Goal: Navigation & Orientation: Find specific page/section

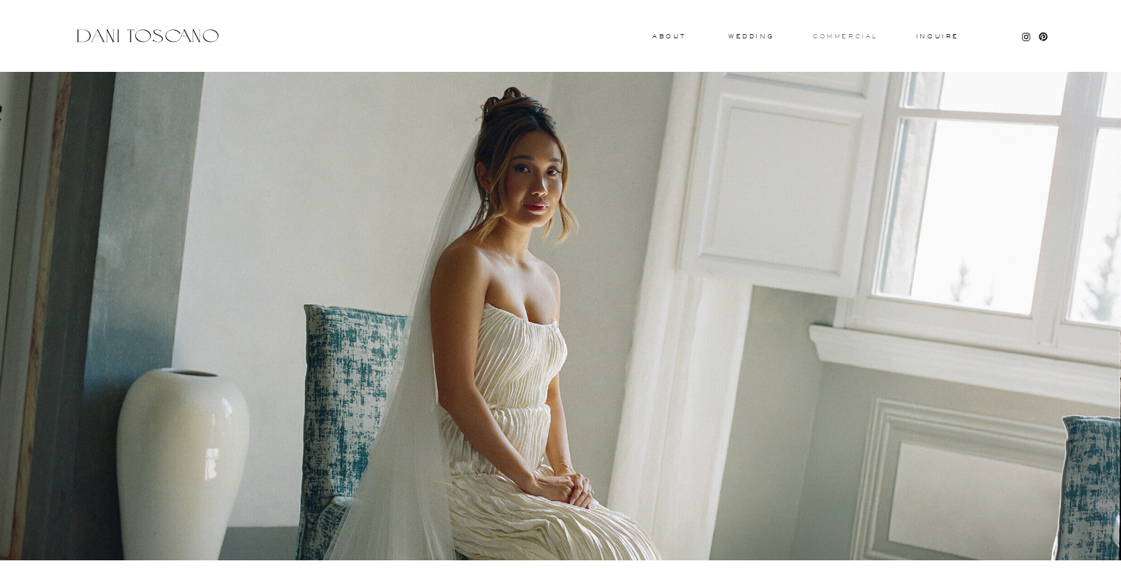
click at [837, 35] on h3 "commercial" at bounding box center [845, 36] width 64 height 6
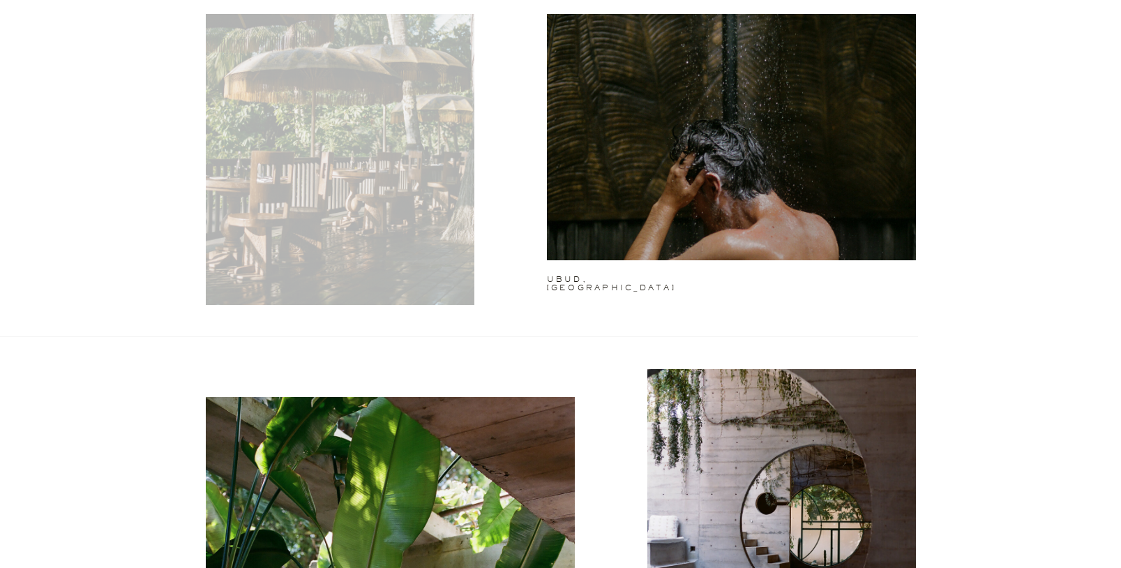
scroll to position [945, 0]
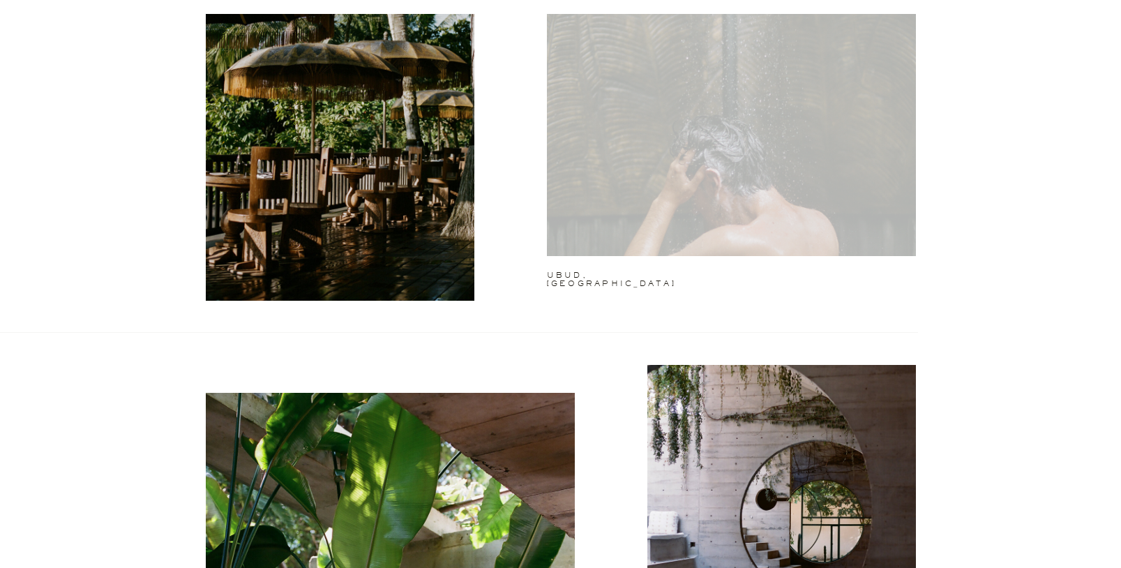
click at [620, 202] on div at bounding box center [731, 123] width 369 height 265
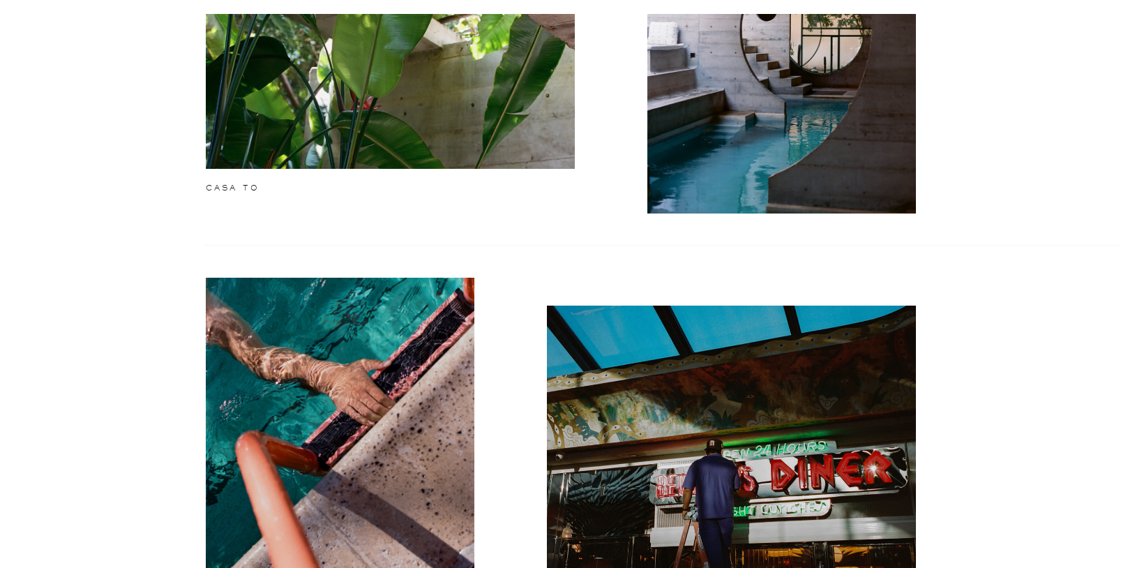
scroll to position [1435, 0]
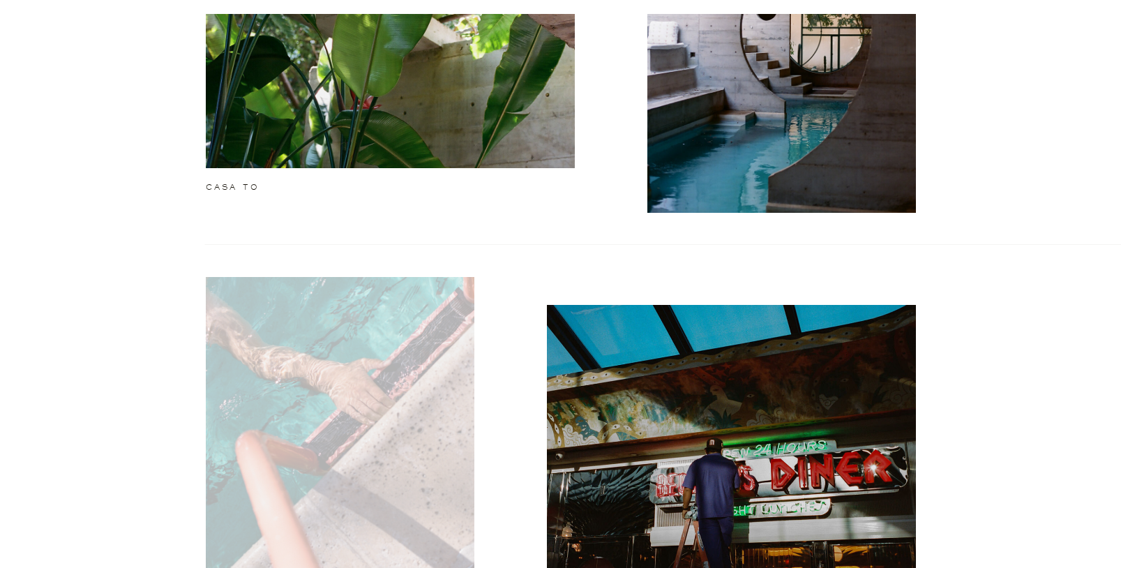
click at [415, 414] on div at bounding box center [340, 446] width 269 height 338
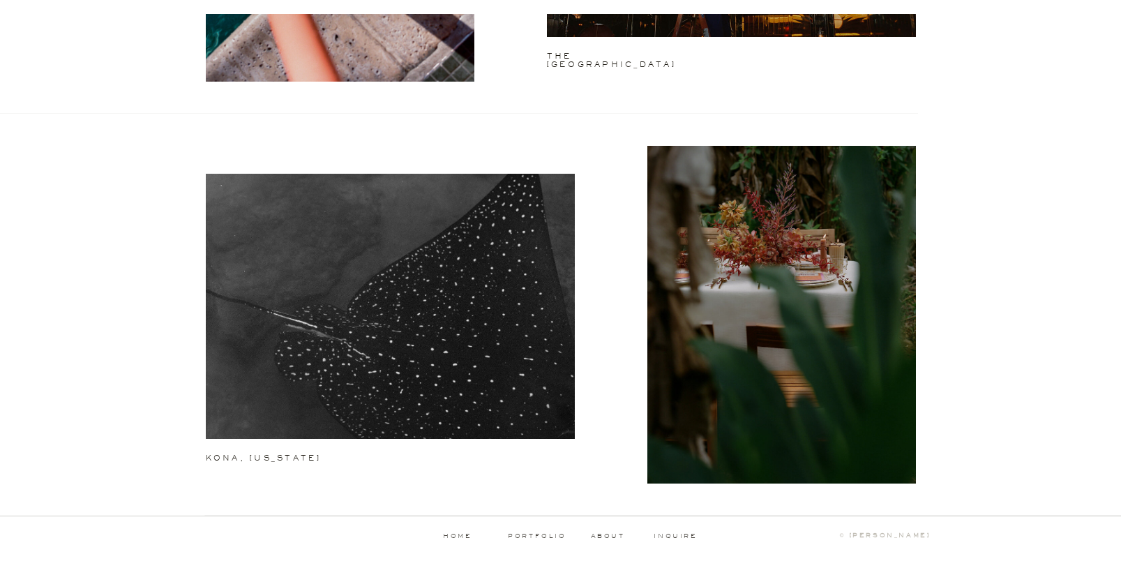
scroll to position [1239, 0]
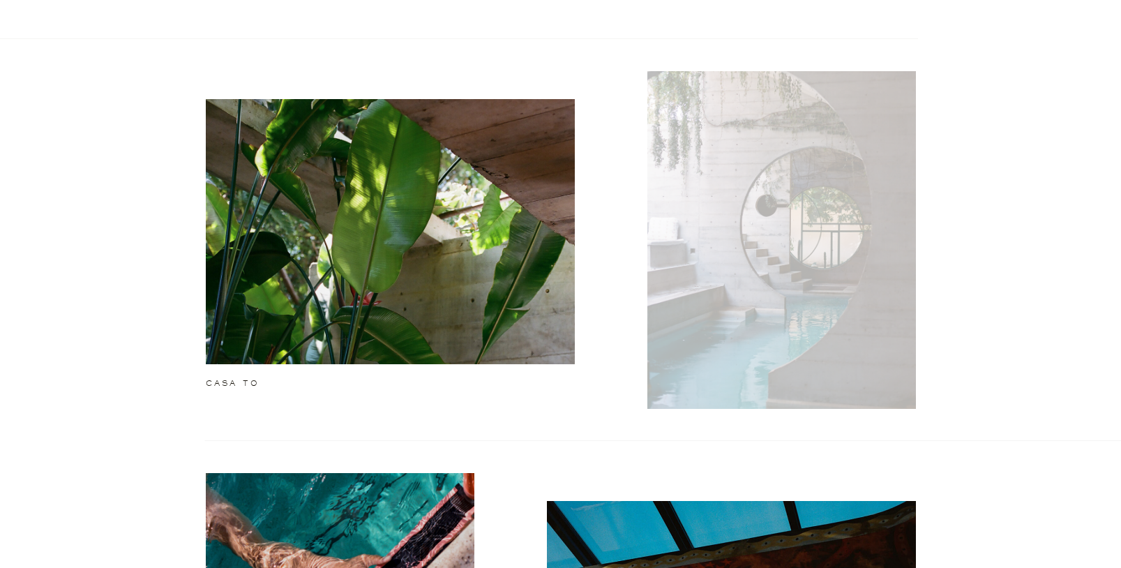
click at [736, 188] on div at bounding box center [782, 240] width 269 height 338
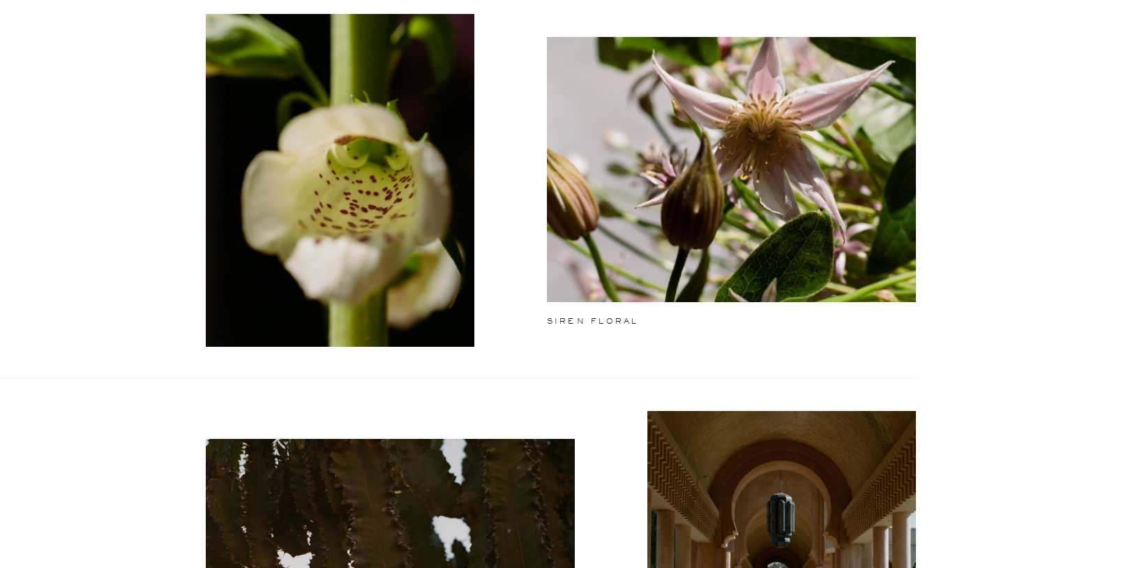
scroll to position [0, 0]
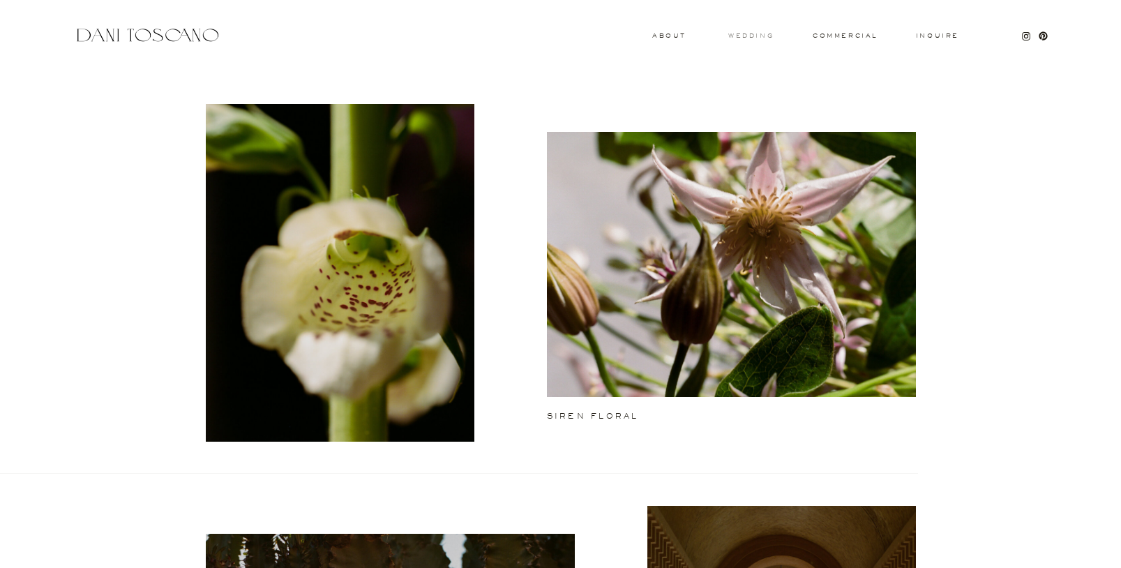
click at [749, 35] on h3 "wedding" at bounding box center [751, 35] width 45 height 5
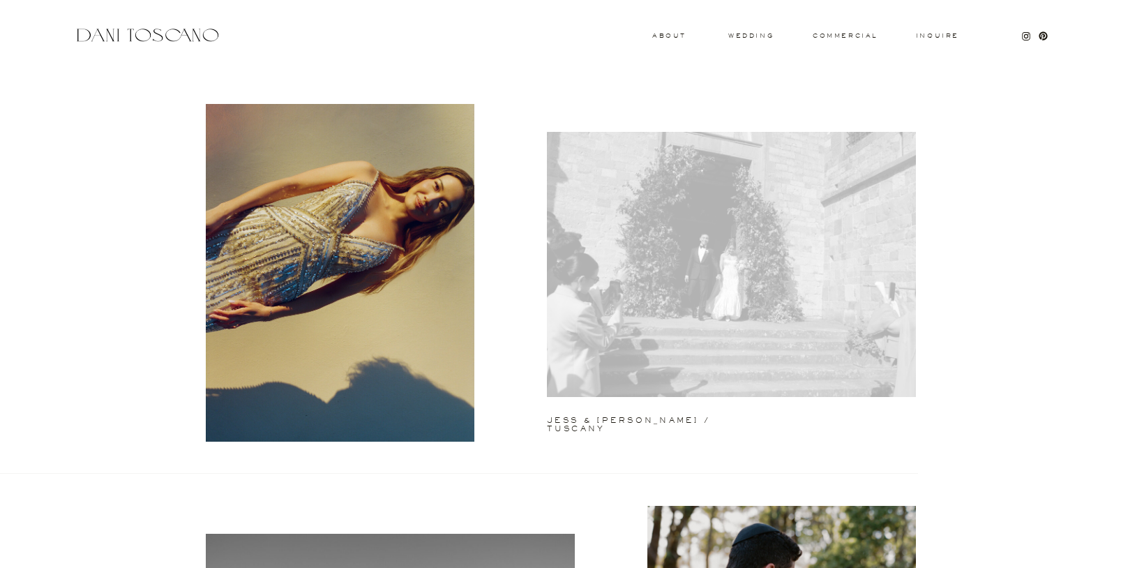
click at [736, 265] on div at bounding box center [731, 264] width 369 height 265
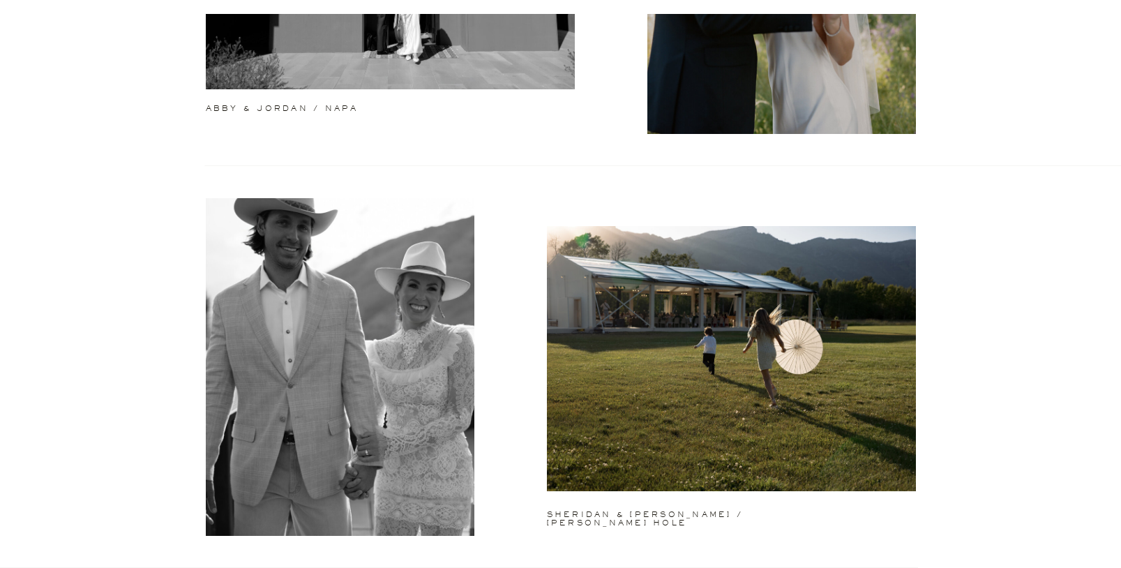
scroll to position [713, 0]
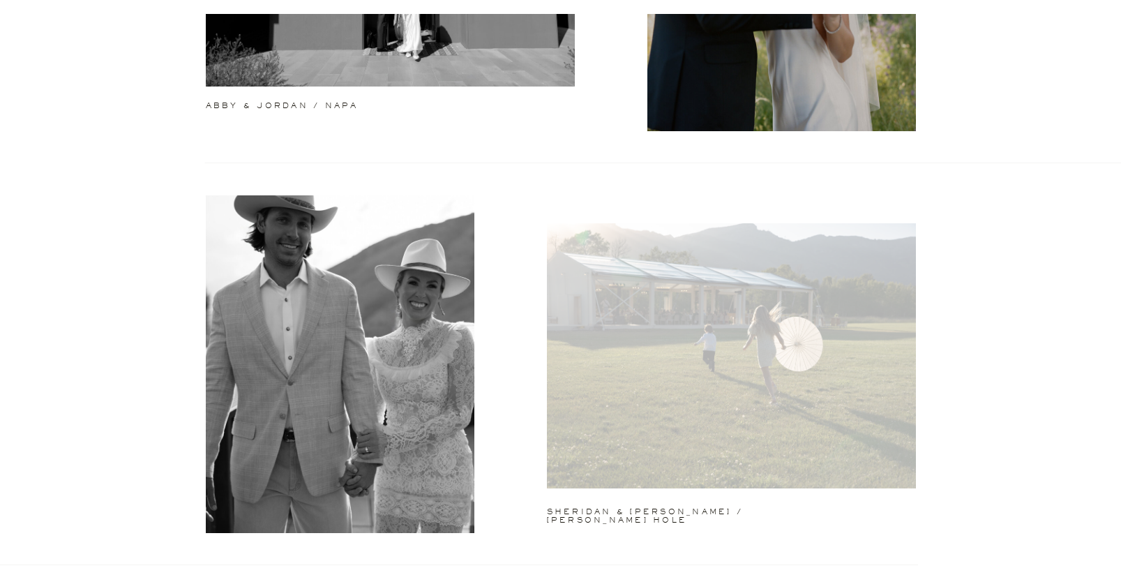
click at [680, 334] on div at bounding box center [731, 355] width 369 height 265
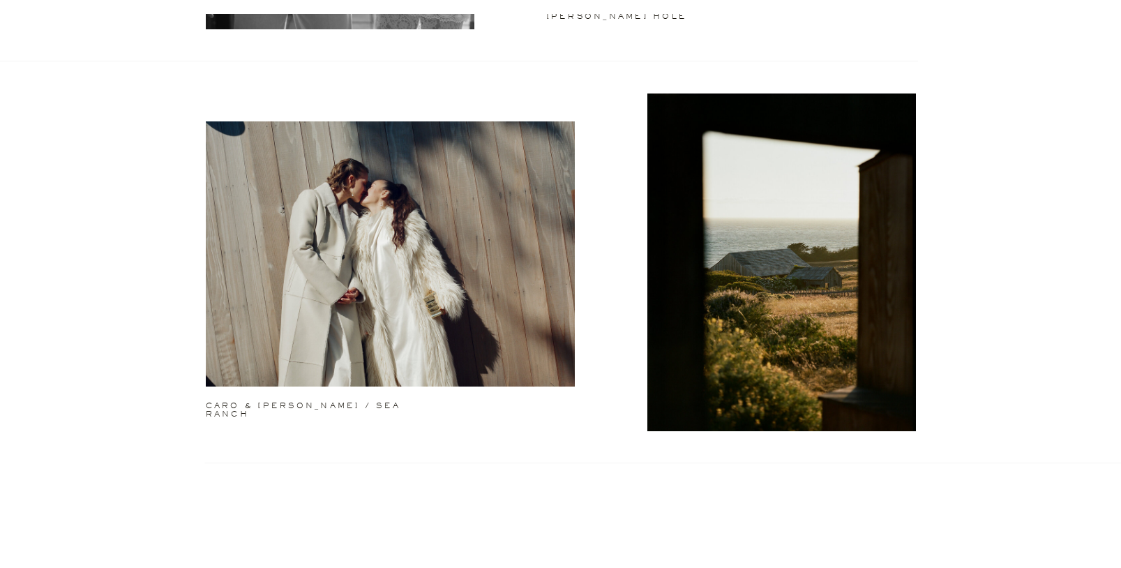
scroll to position [1221, 0]
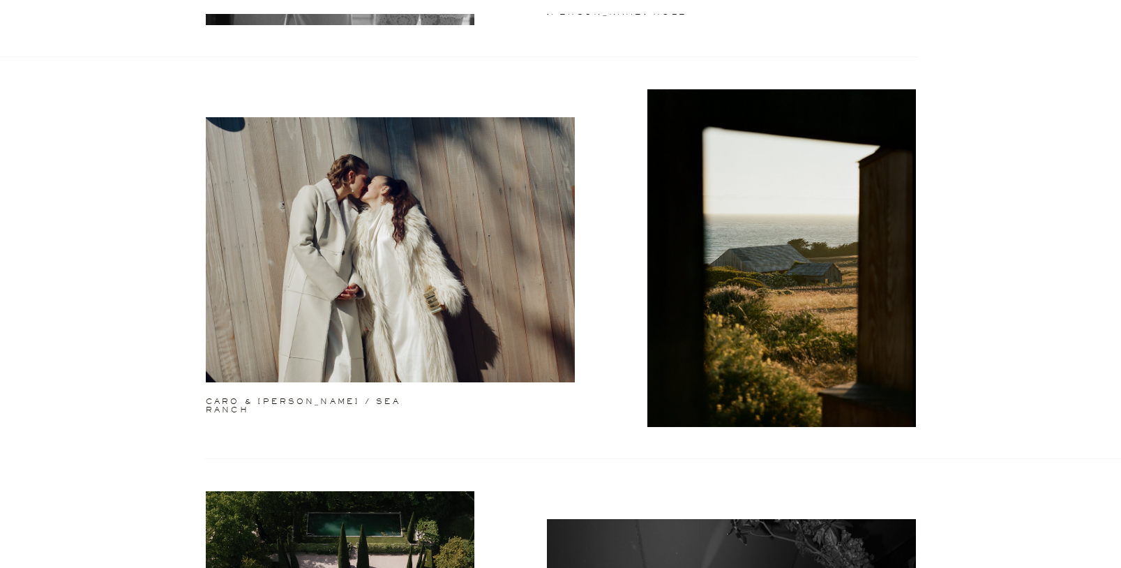
click at [680, 334] on div at bounding box center [782, 258] width 269 height 338
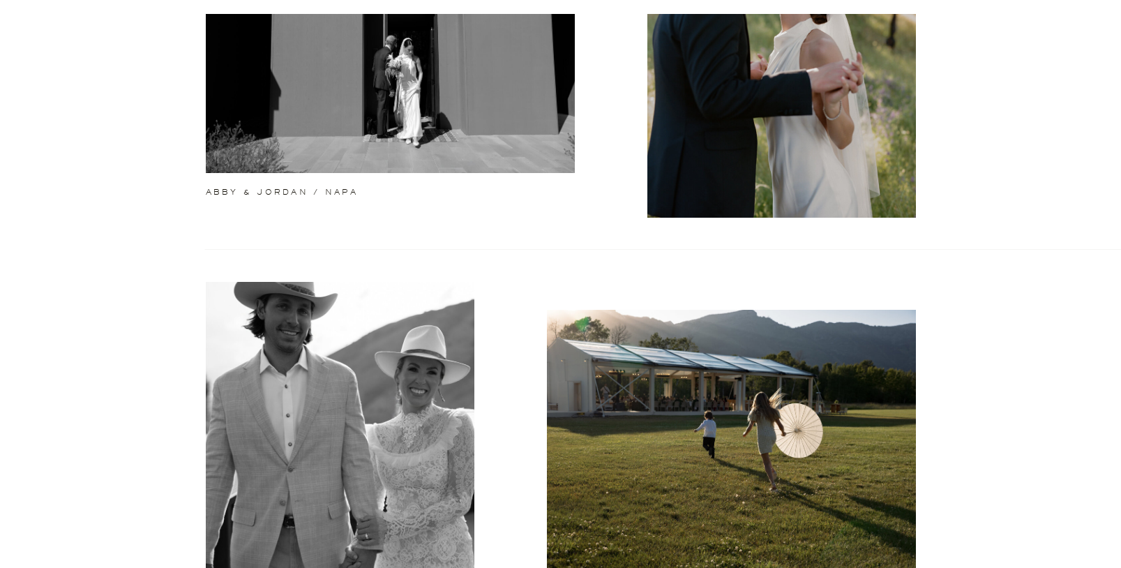
scroll to position [0, 0]
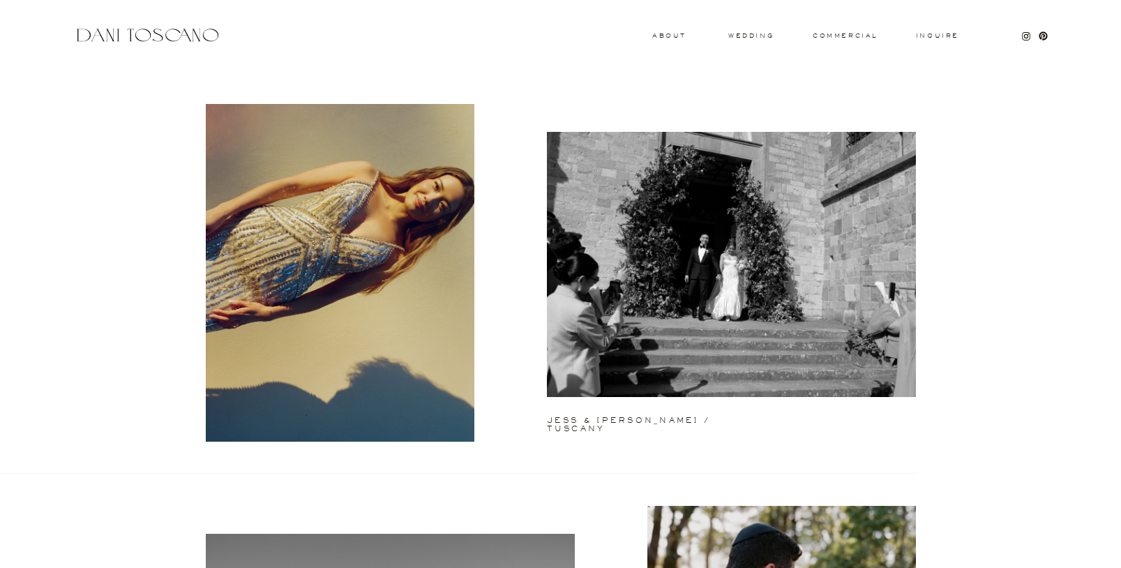
click at [165, 32] on div at bounding box center [147, 35] width 148 height 19
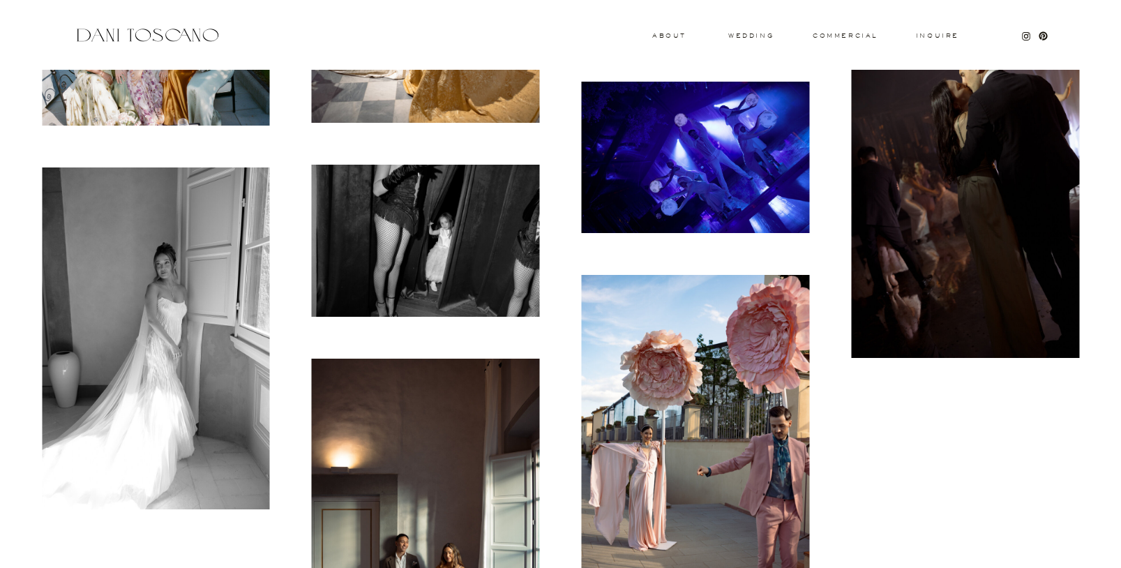
scroll to position [12421, 0]
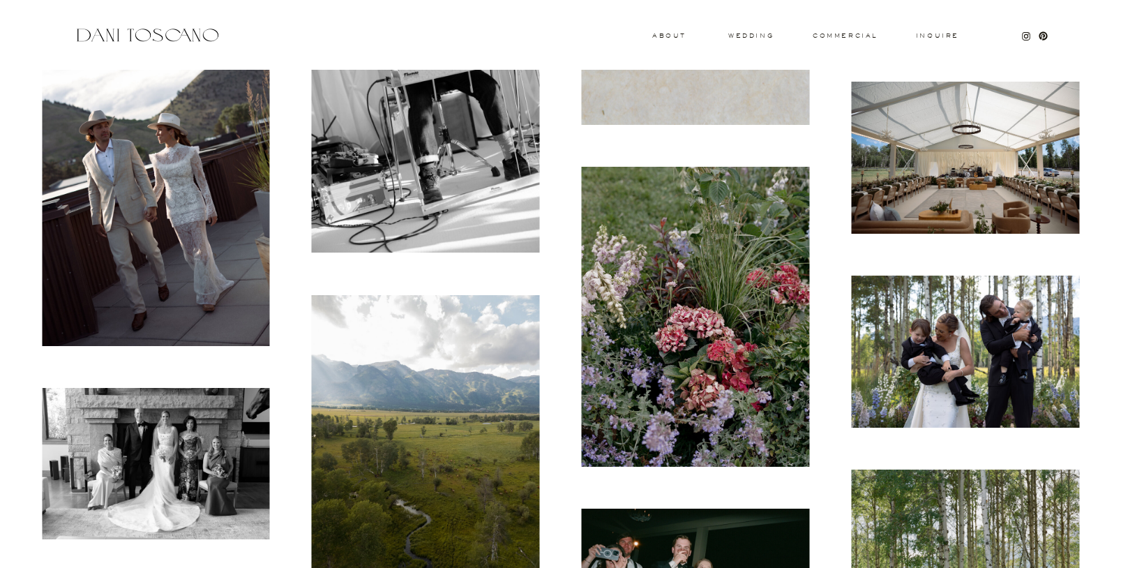
scroll to position [11167, 0]
